Goal: Task Accomplishment & Management: Manage account settings

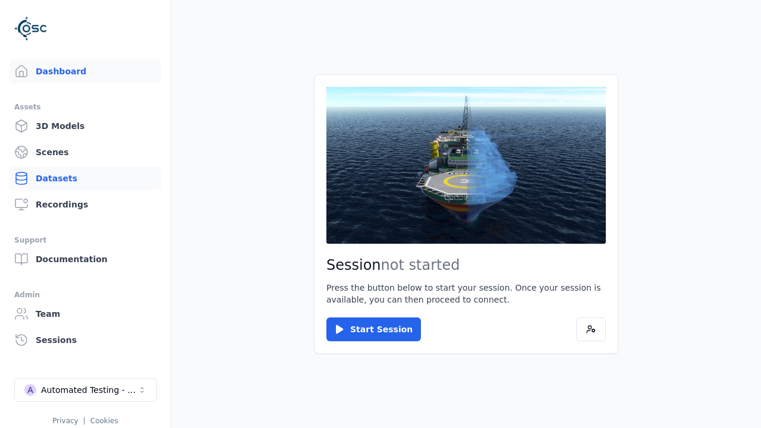
click at [85, 178] on link "Datasets" at bounding box center [86, 178] width 152 height 24
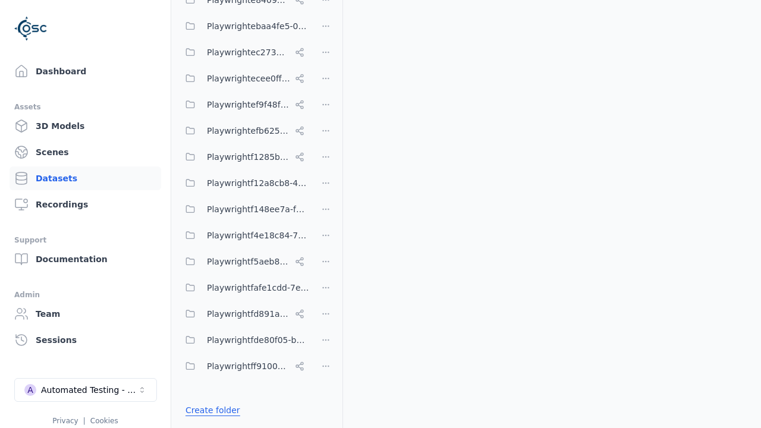
click at [209, 410] on link "Create folder" at bounding box center [213, 410] width 55 height 12
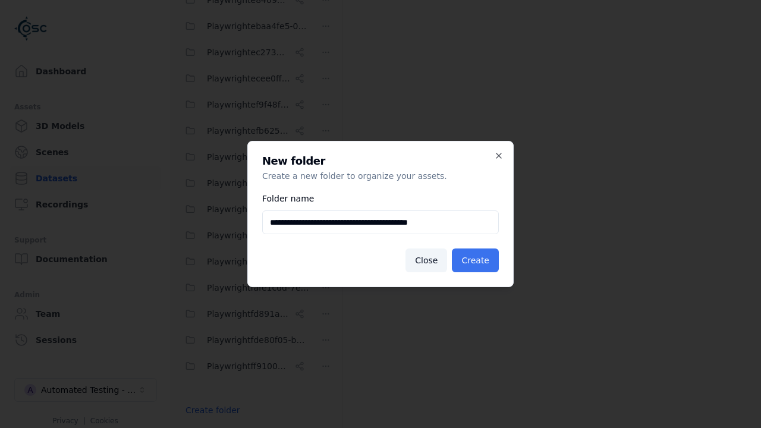
type input "**********"
click at [477, 260] on button "Create" at bounding box center [475, 261] width 47 height 24
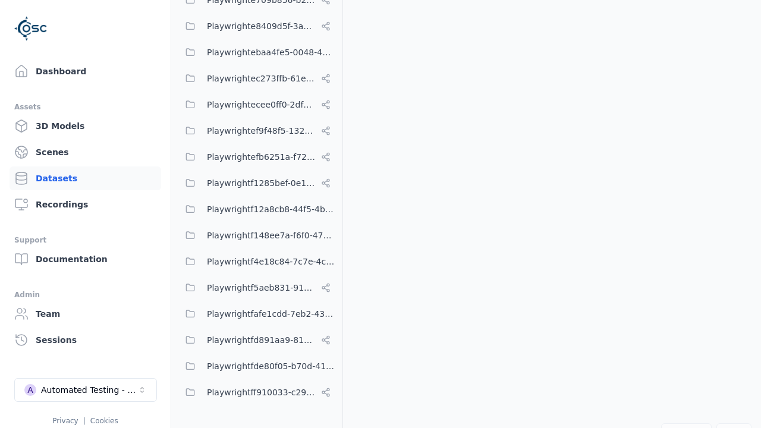
scroll to position [6411, 0]
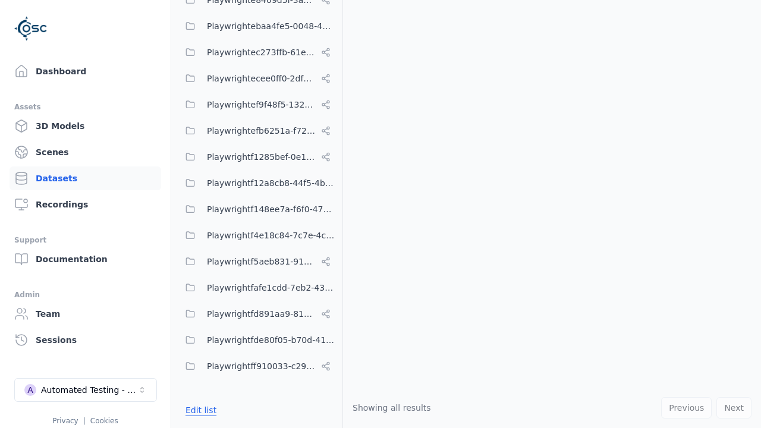
click at [199, 410] on button "Edit list" at bounding box center [200, 410] width 45 height 21
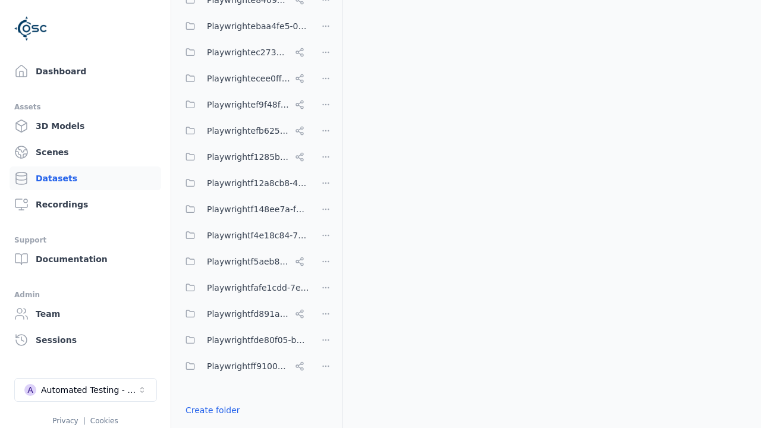
click at [326, 214] on html "Support Dashboard Assets 3D Models Scenes Datasets Recordings Support Documenta…" at bounding box center [380, 214] width 761 height 428
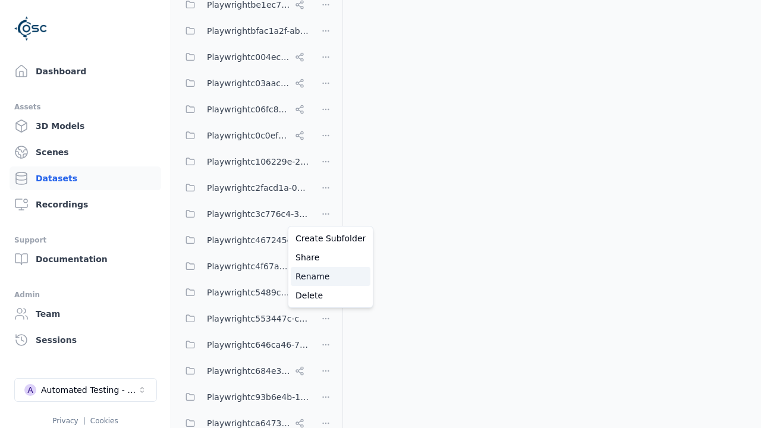
click at [326, 276] on div "Rename" at bounding box center [331, 276] width 80 height 19
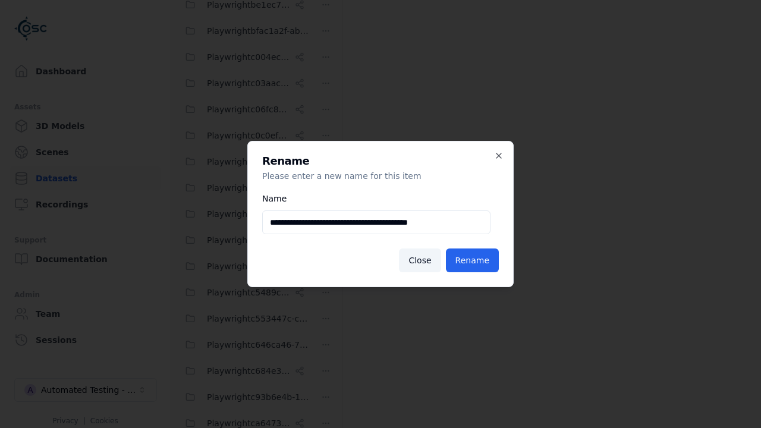
click at [376, 222] on input "**********" at bounding box center [376, 222] width 228 height 24
type input "**********"
click at [474, 260] on button "Rename" at bounding box center [472, 261] width 53 height 24
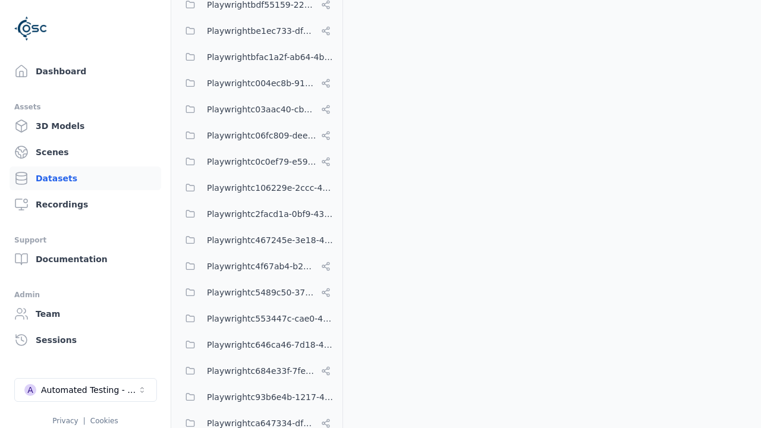
scroll to position [6411, 0]
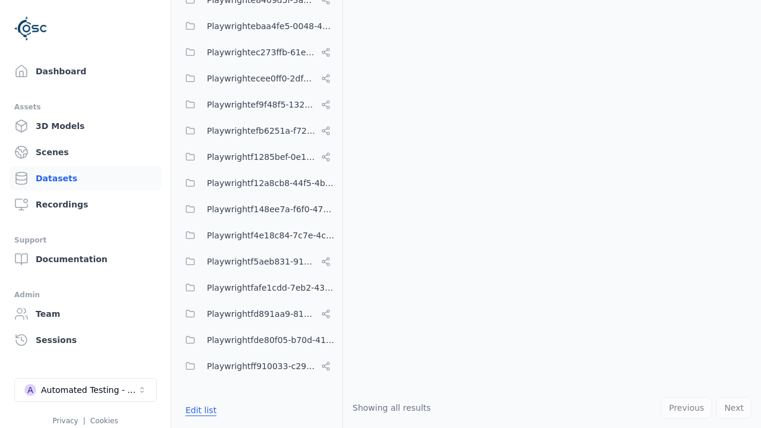
click at [199, 410] on button "Edit list" at bounding box center [200, 410] width 45 height 21
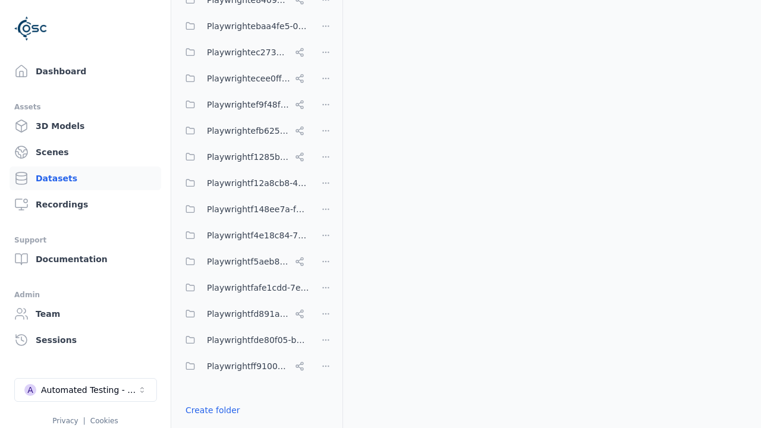
click at [326, 214] on html "Support Dashboard Assets 3D Models Scenes Datasets Recordings Support Documenta…" at bounding box center [380, 214] width 761 height 428
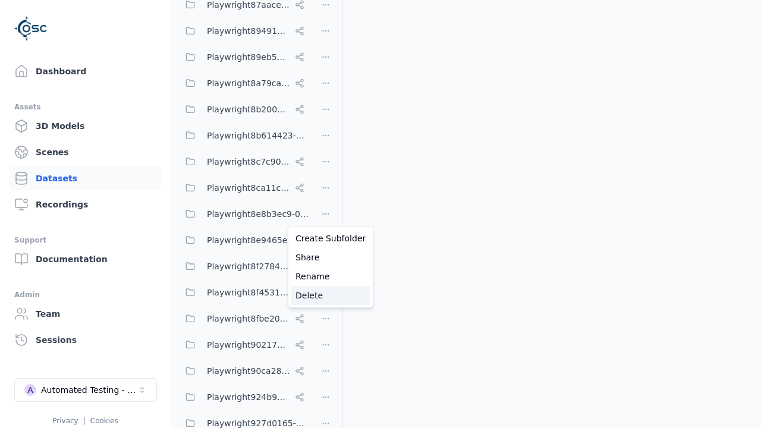
click at [326, 296] on div "Delete" at bounding box center [331, 295] width 80 height 19
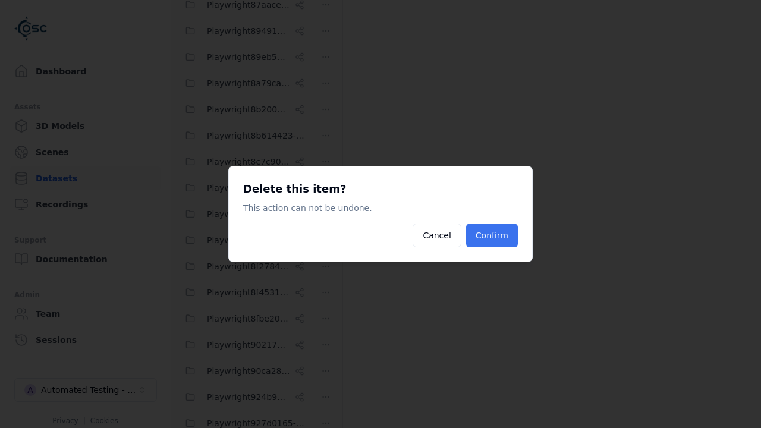
click at [494, 235] on button "Confirm" at bounding box center [492, 236] width 52 height 24
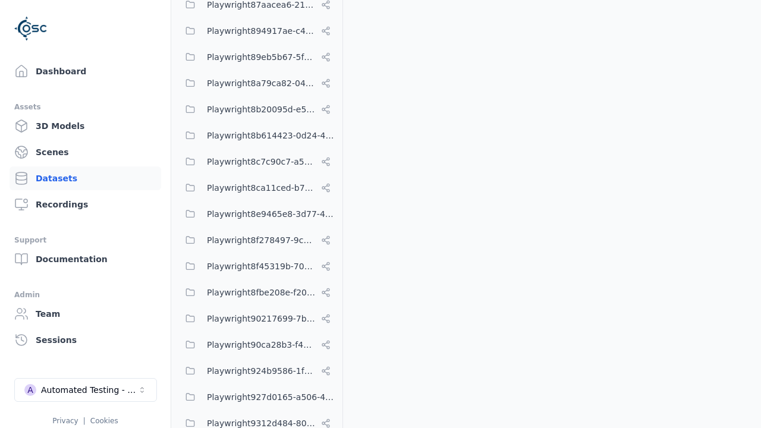
scroll to position [6384, 0]
